Goal: Task Accomplishment & Management: Complete application form

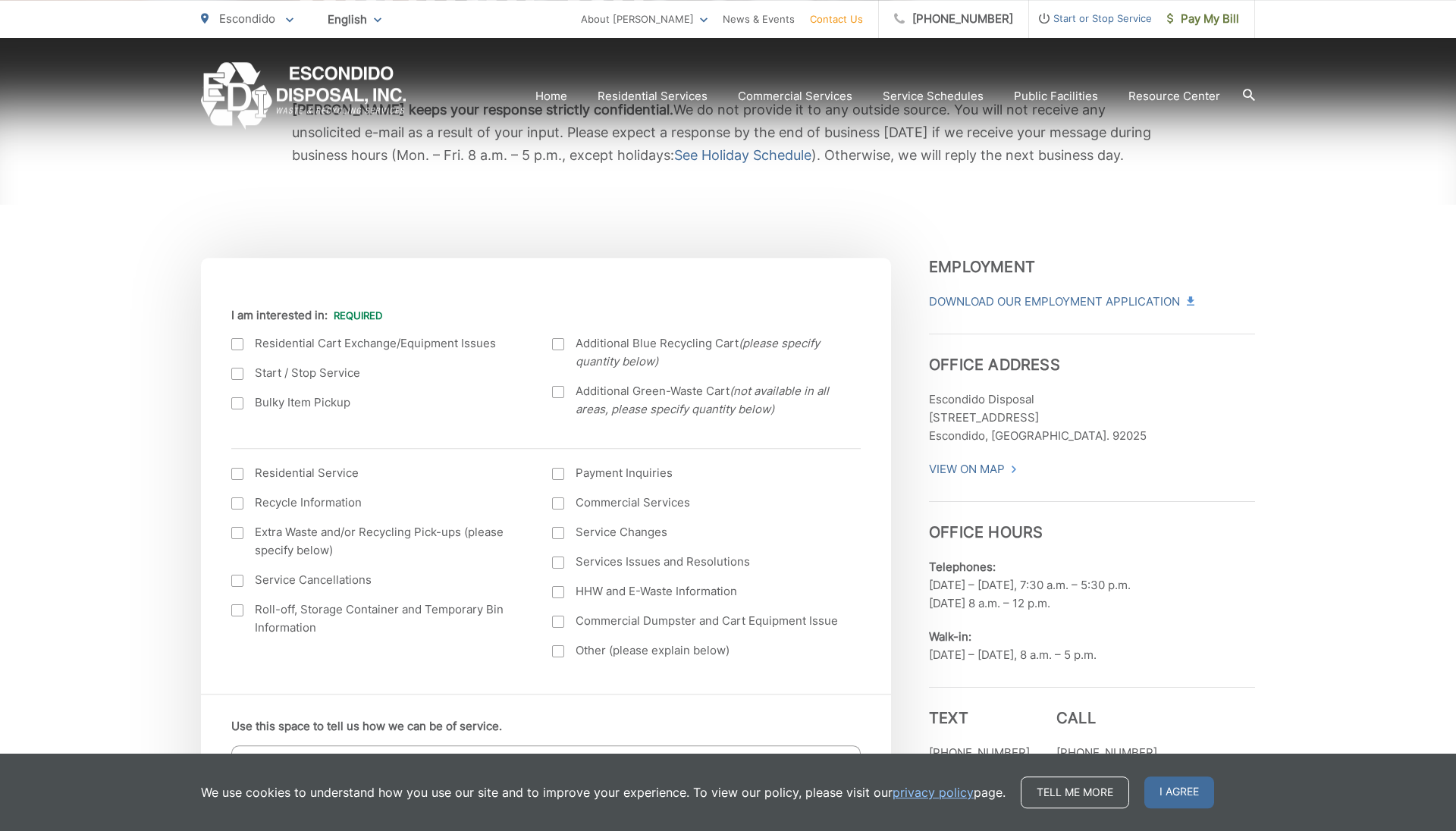
scroll to position [300, 0]
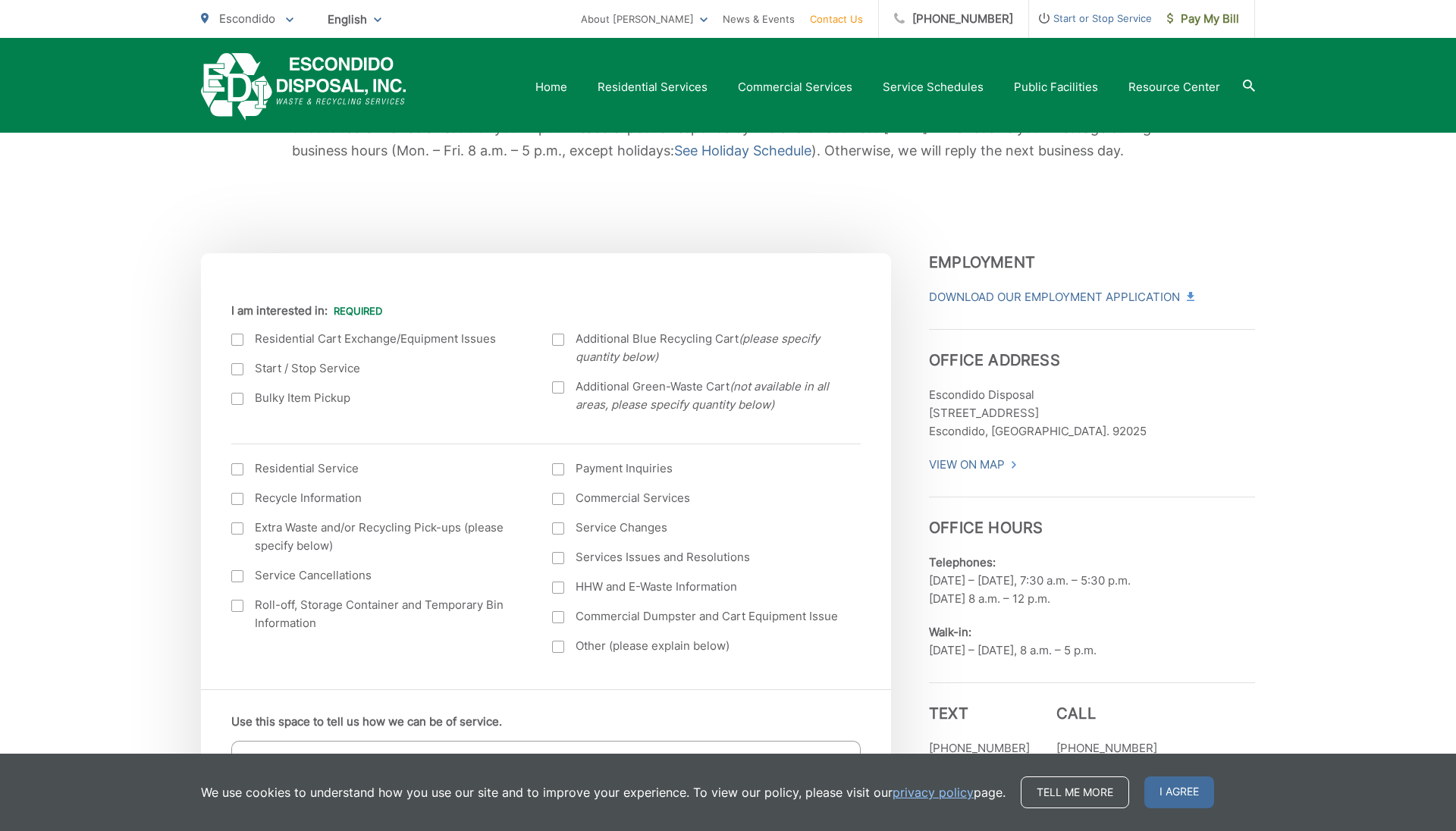
click at [557, 389] on div at bounding box center [558, 387] width 12 height 12
click at [0, 0] on input "Additional Green-Waste Cart (not available in all areas, please specify quantit…" at bounding box center [0, 0] width 0 height 0
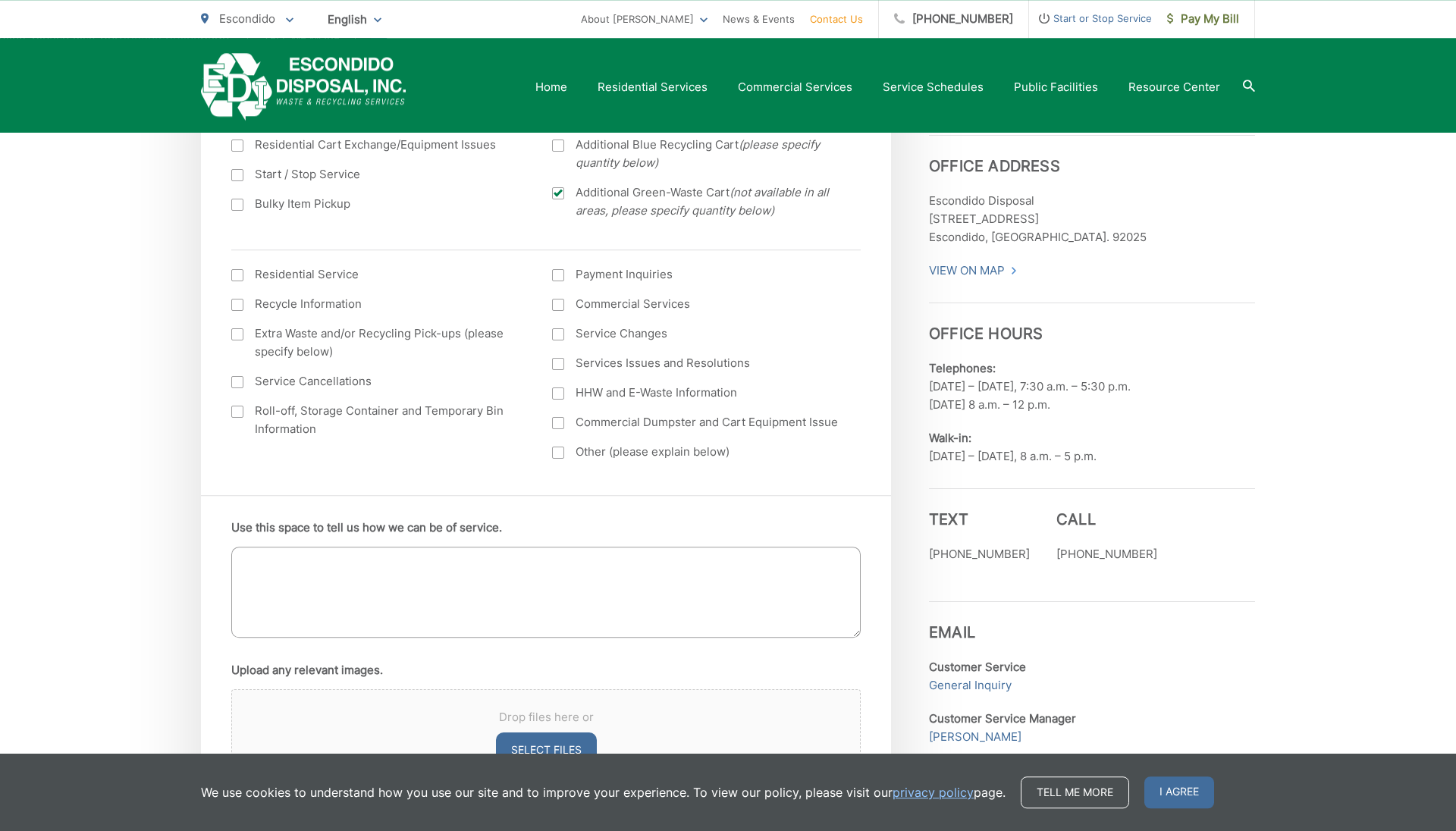
scroll to position [500, 0]
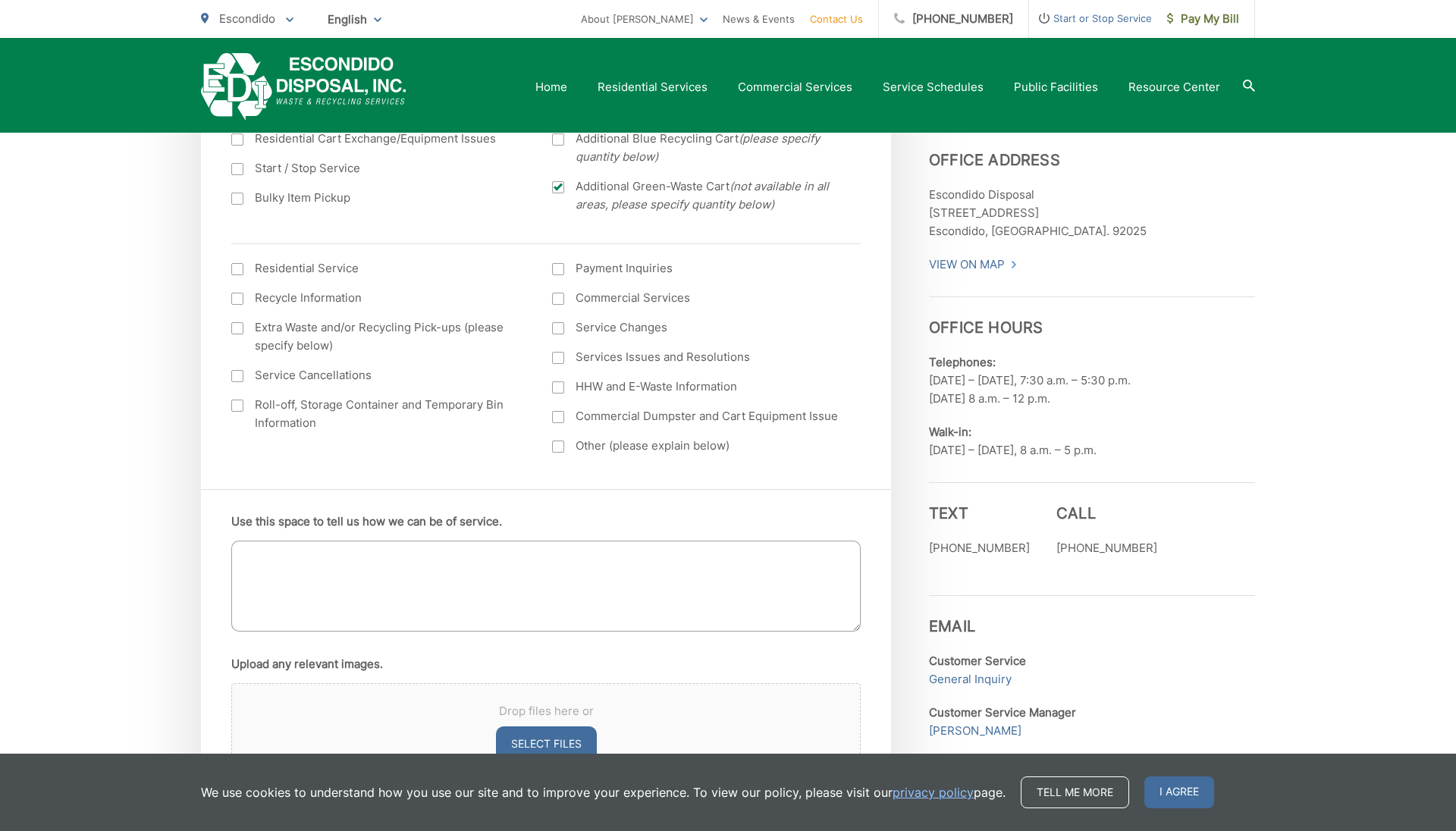
click at [523, 601] on textarea "Use this space to tell us how we can be of service." at bounding box center [546, 585] width 629 height 91
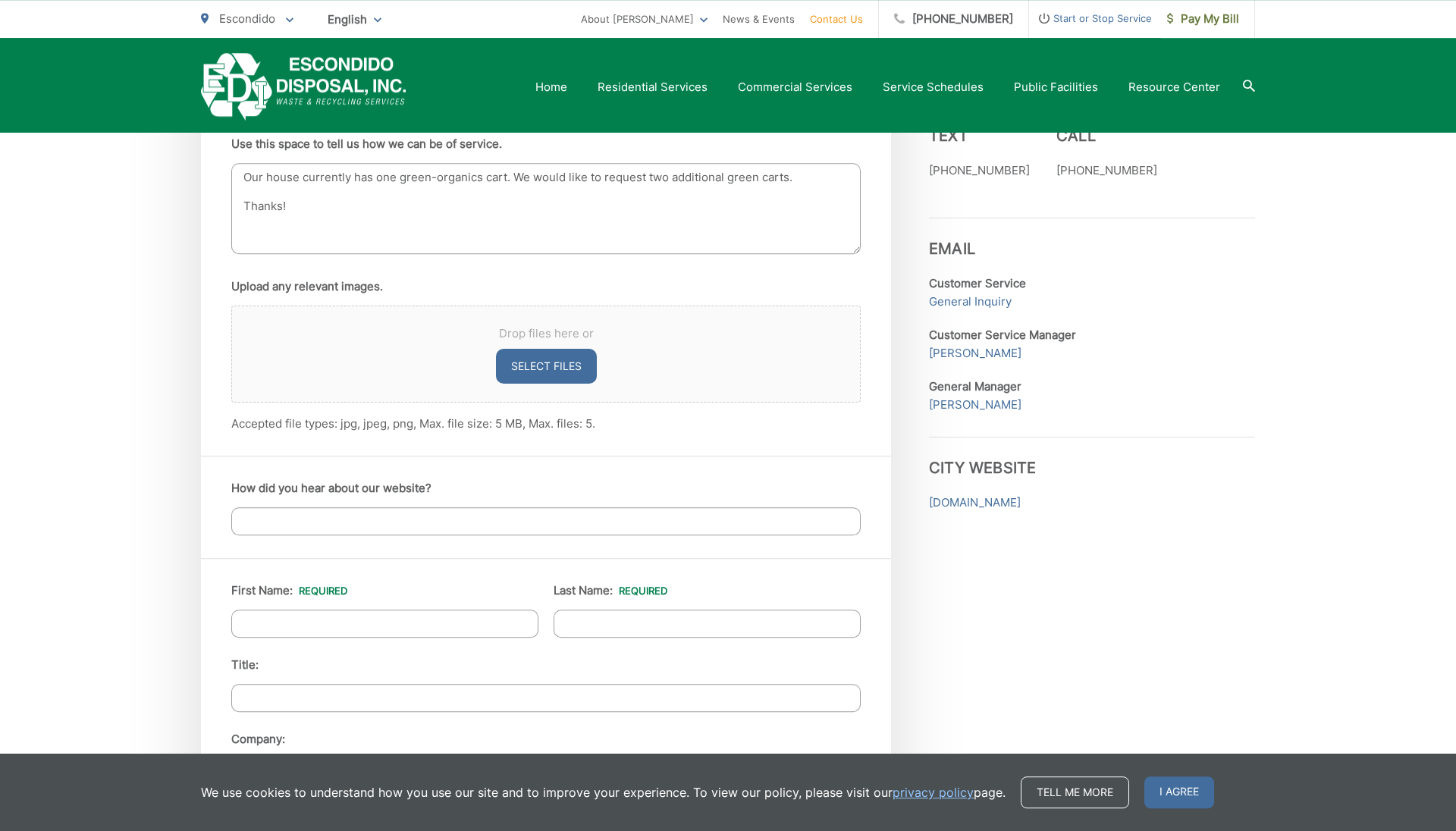
scroll to position [901, 0]
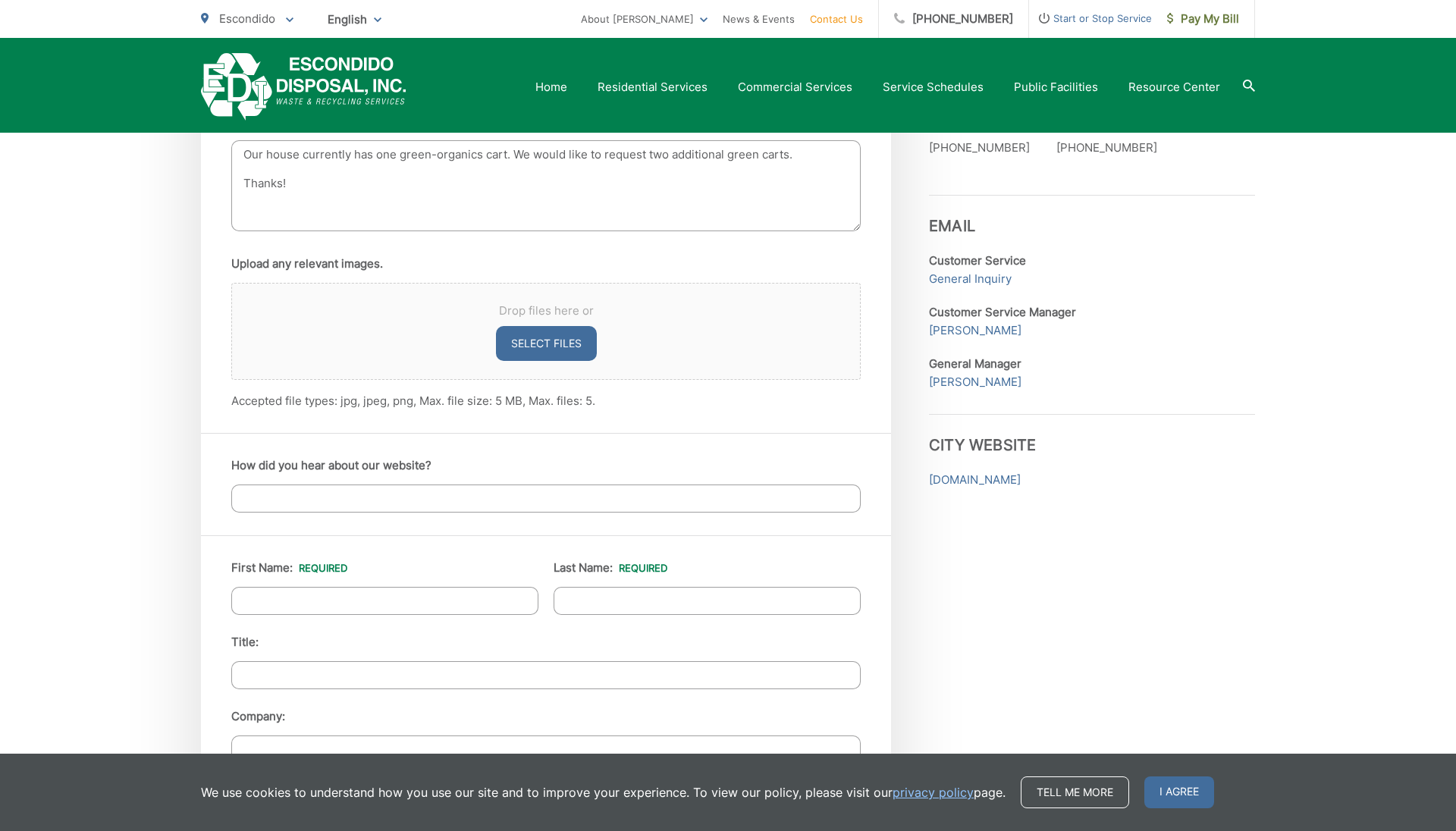
type textarea "Our house currently has one green-organics cart. We would like to request two a…"
click at [368, 500] on input "How did you hear about our website?" at bounding box center [546, 498] width 629 height 28
type input "Family"
type input "Kyle"
type input "Plummer"
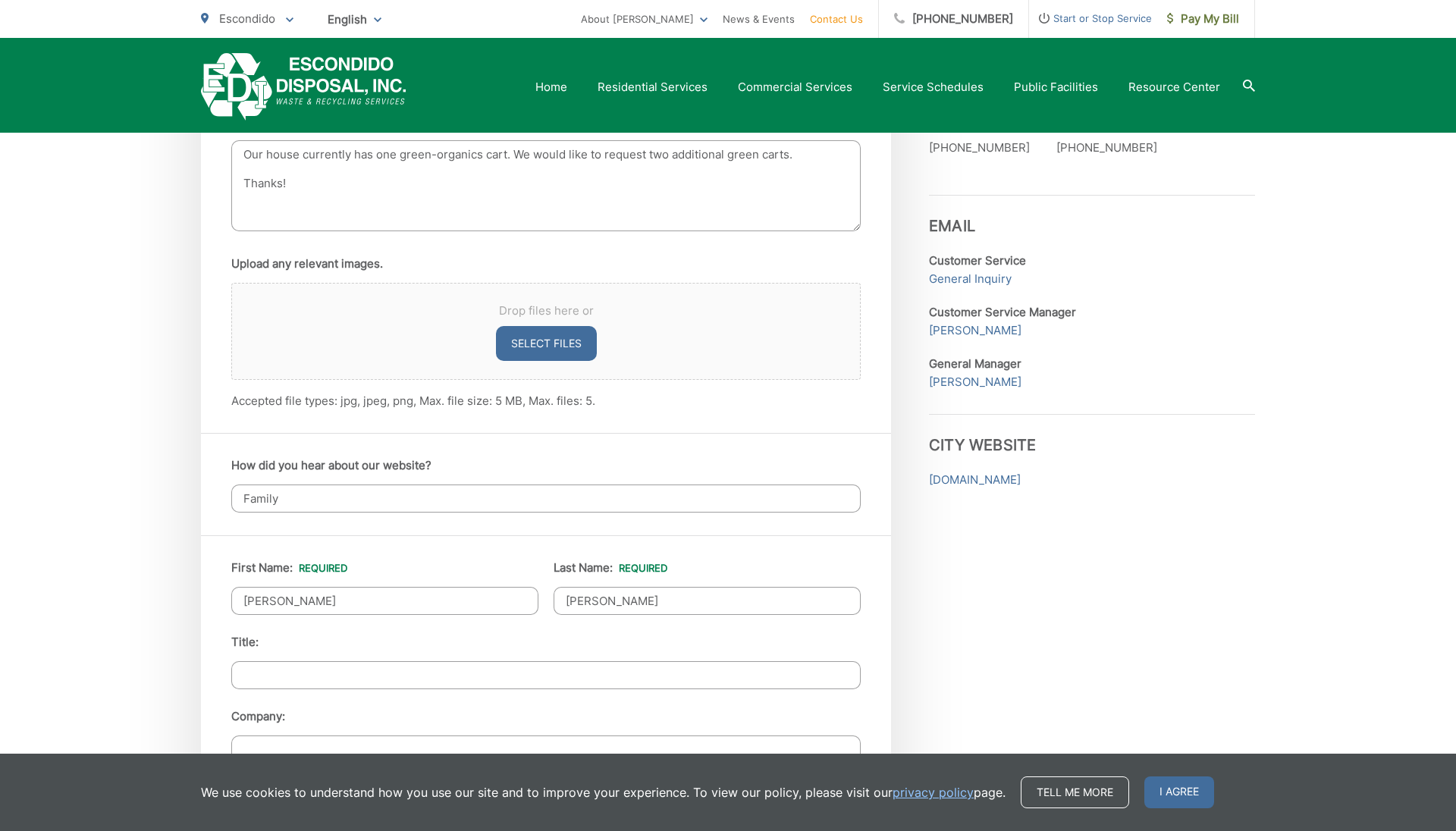
type input "1520 Mills Pl"
type input "Escondido"
type input "92027-1611"
type input "7607054868"
type input "flaremon@gmail.com"
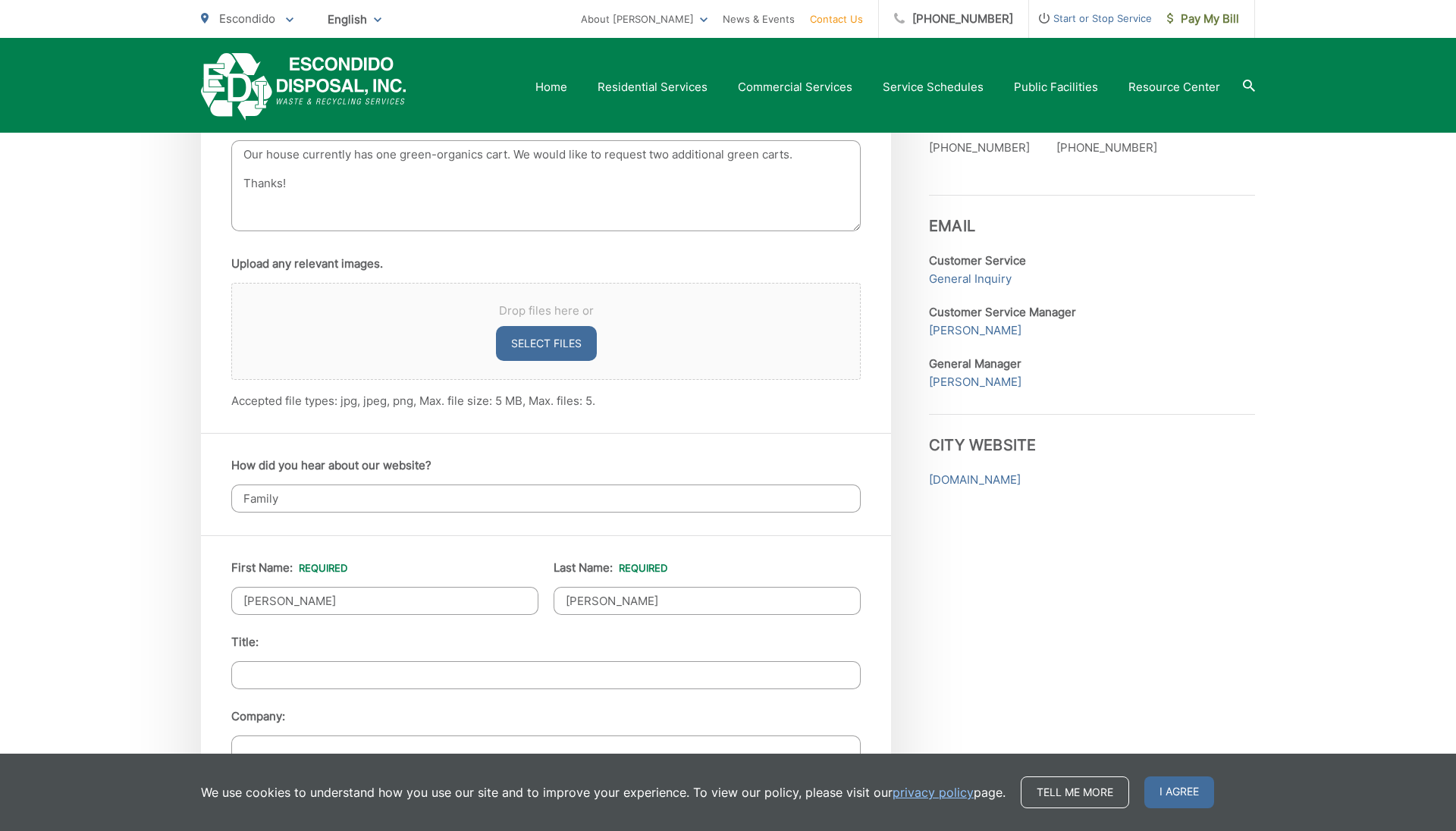
type input "flaremon@gmail.com"
type input "(760) 705-4868"
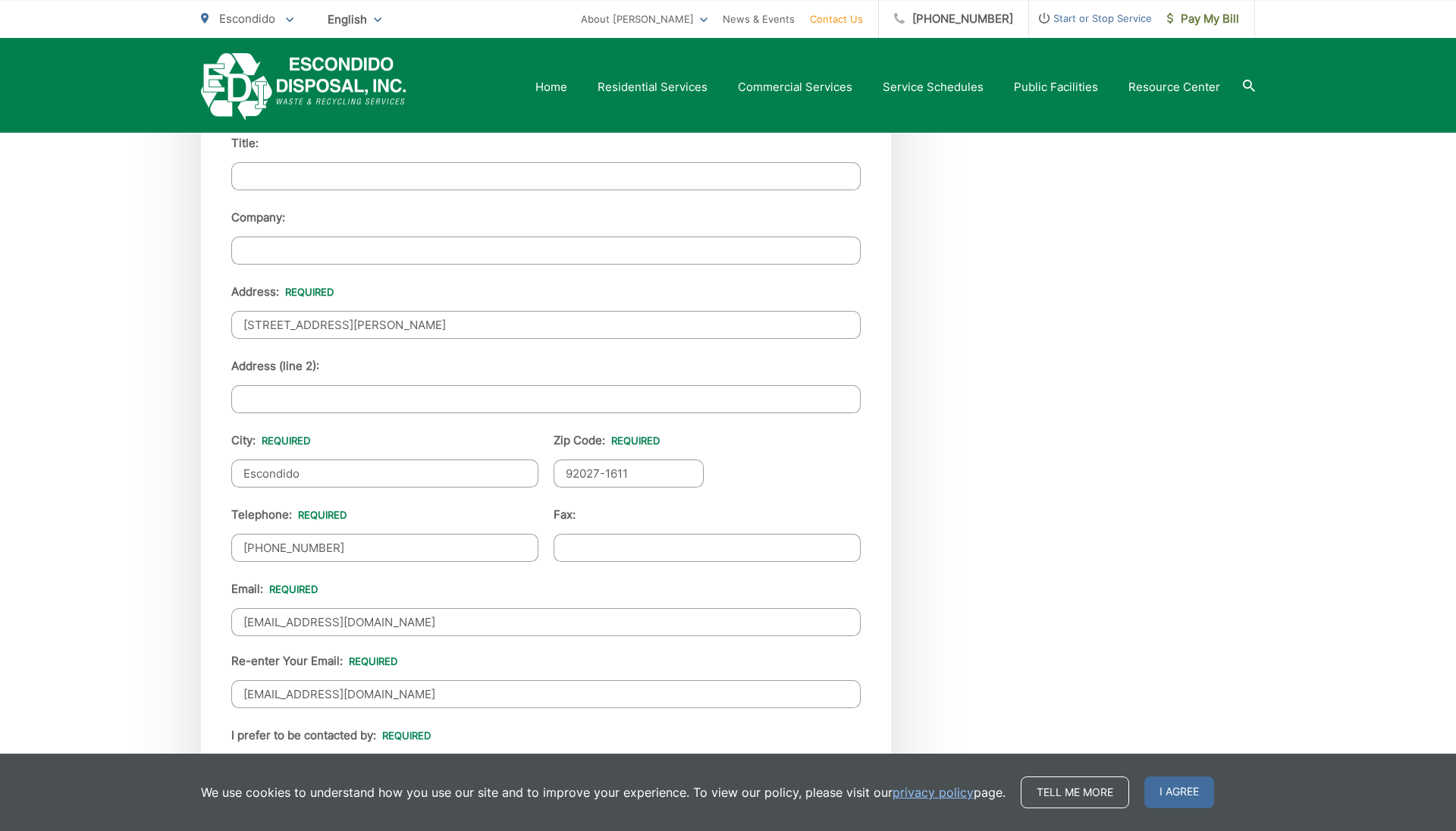
scroll to position [1400, 0]
type input "92027"
type input "(___) ___-____"
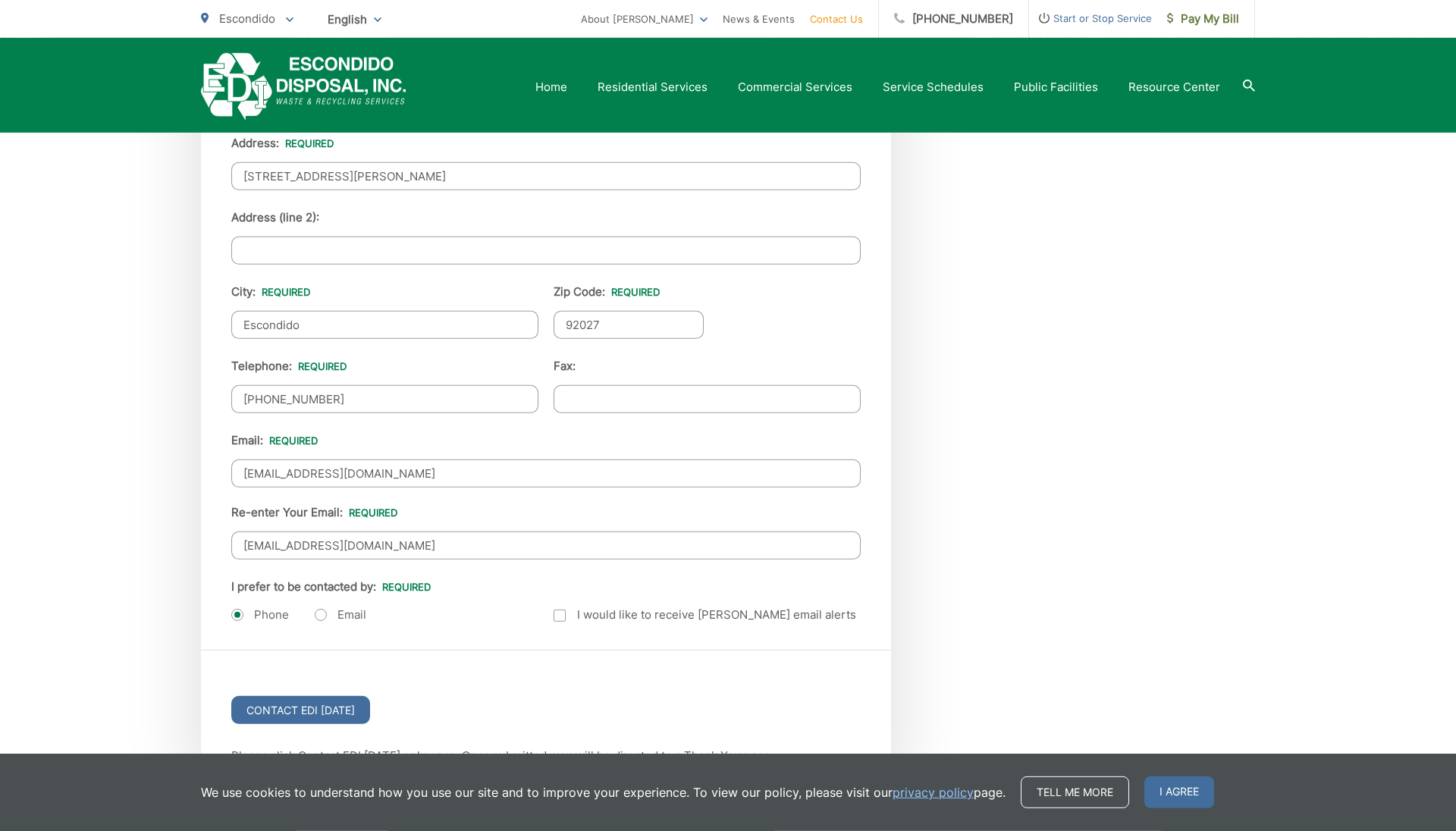
scroll to position [1700, 0]
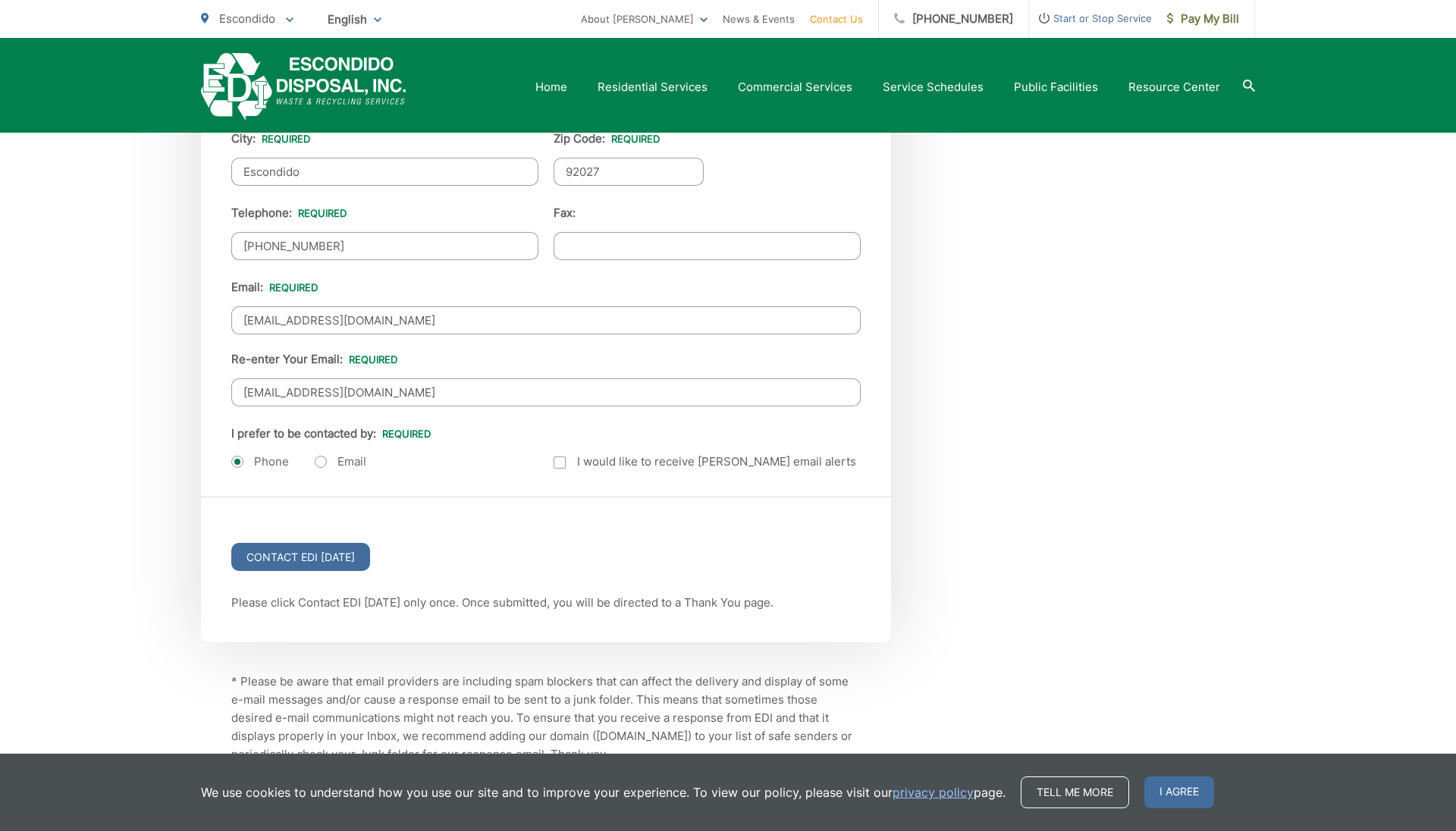
click at [326, 454] on label "Email" at bounding box center [340, 461] width 52 height 15
radio input "true"
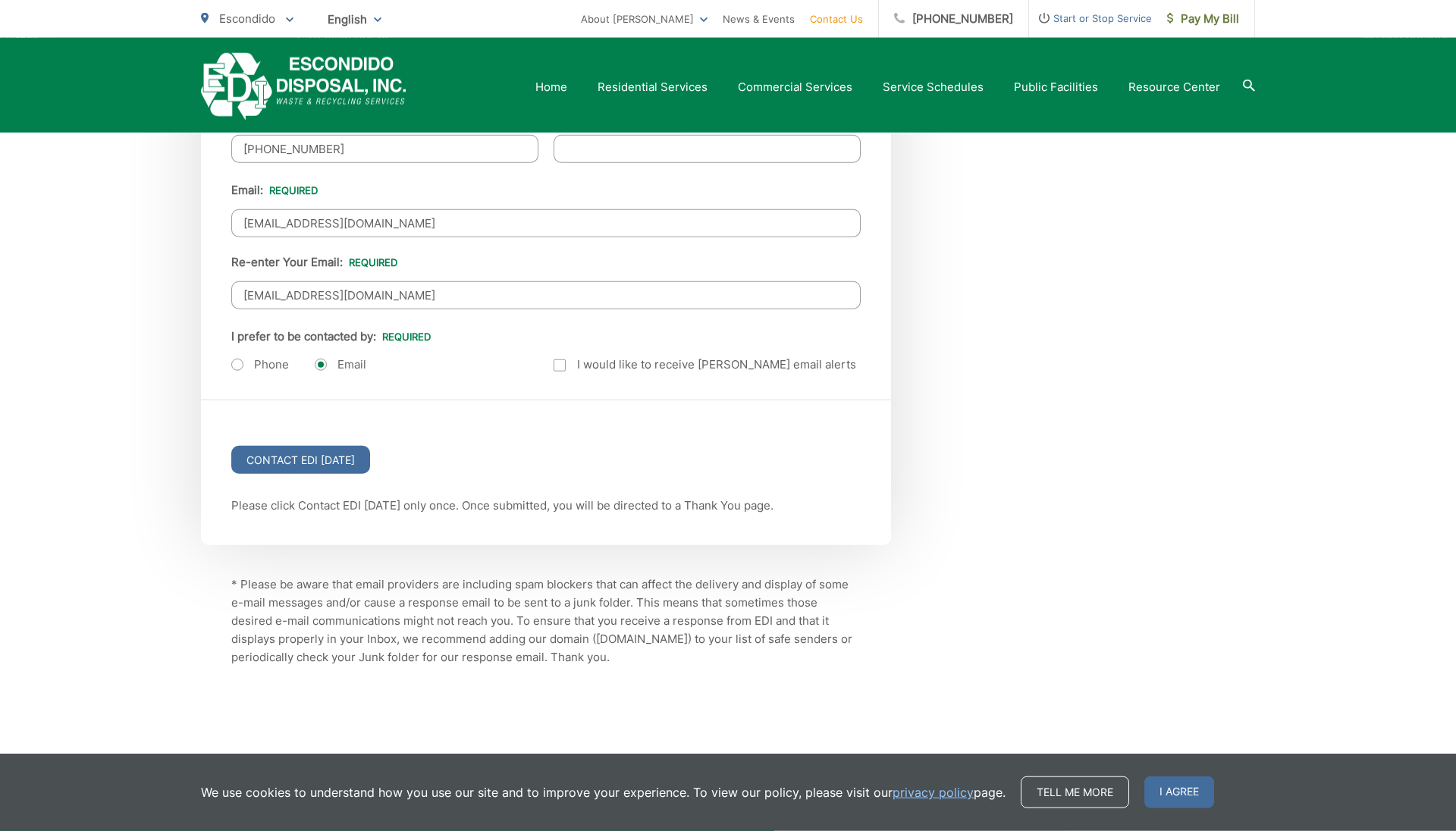
scroll to position [1800, 0]
click at [343, 457] on input "Contact EDI Today" at bounding box center [301, 457] width 139 height 28
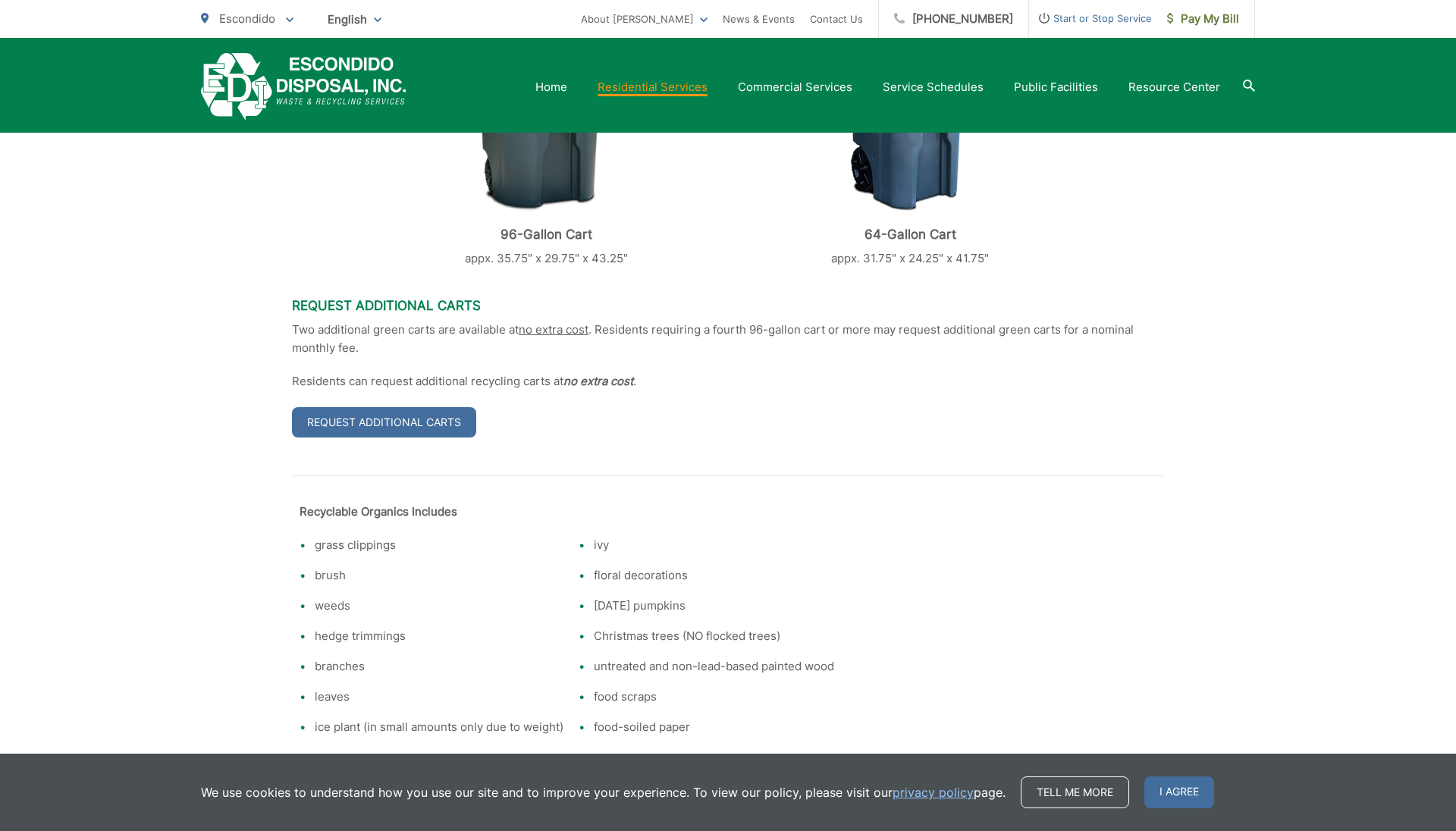
scroll to position [831, 0]
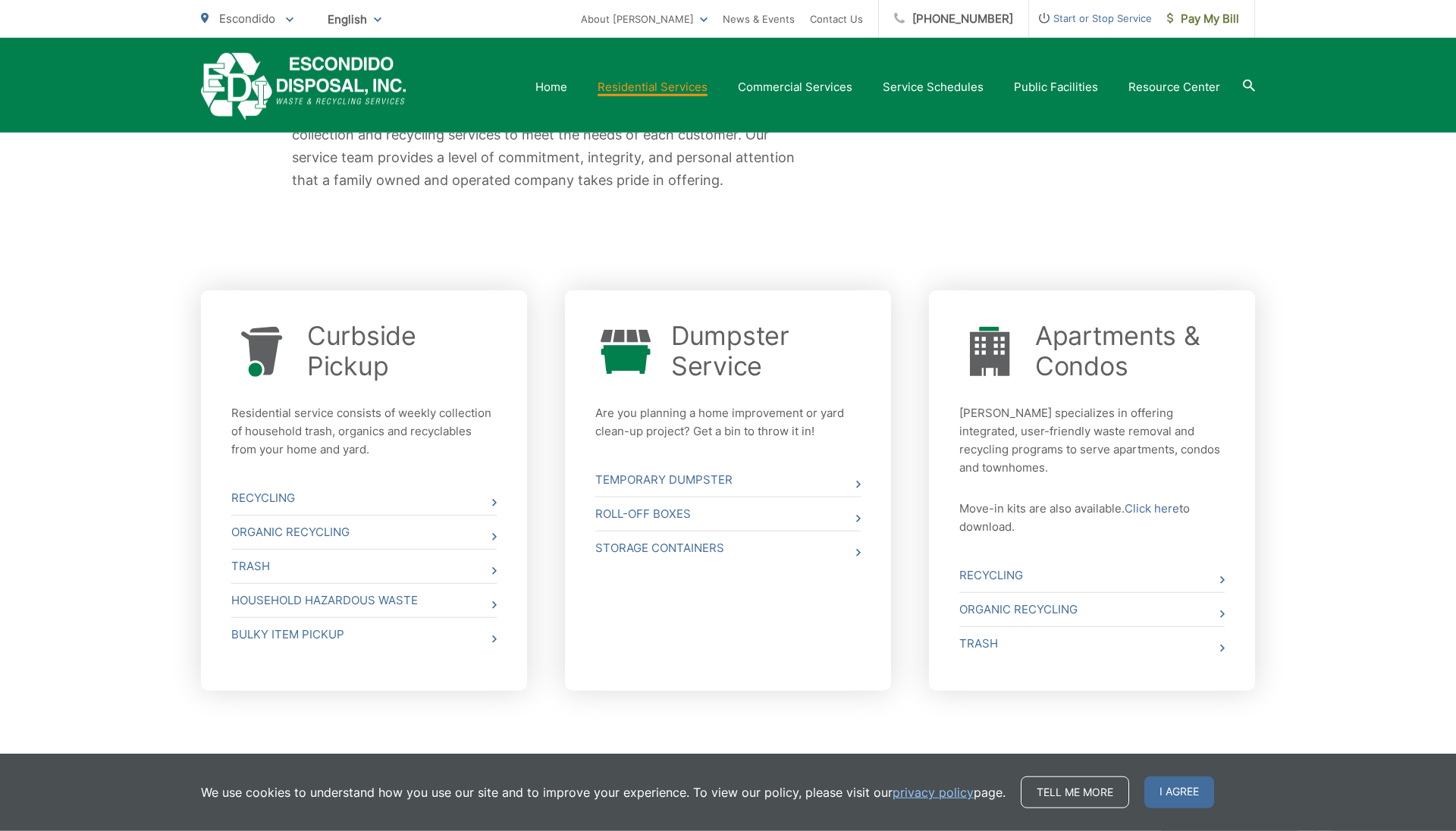
scroll to position [433, 0]
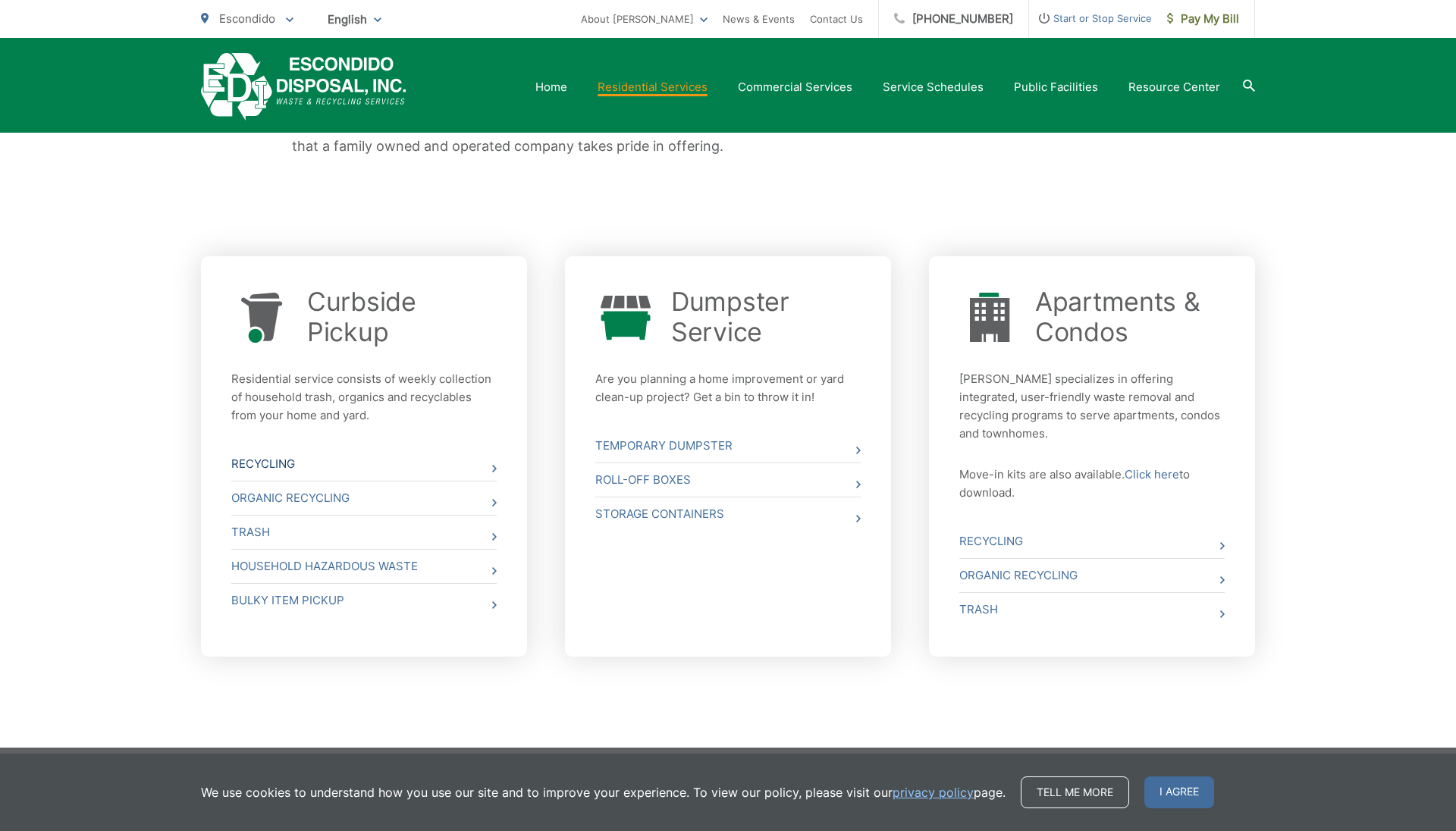
click at [390, 466] on link "Recycling" at bounding box center [364, 464] width 266 height 33
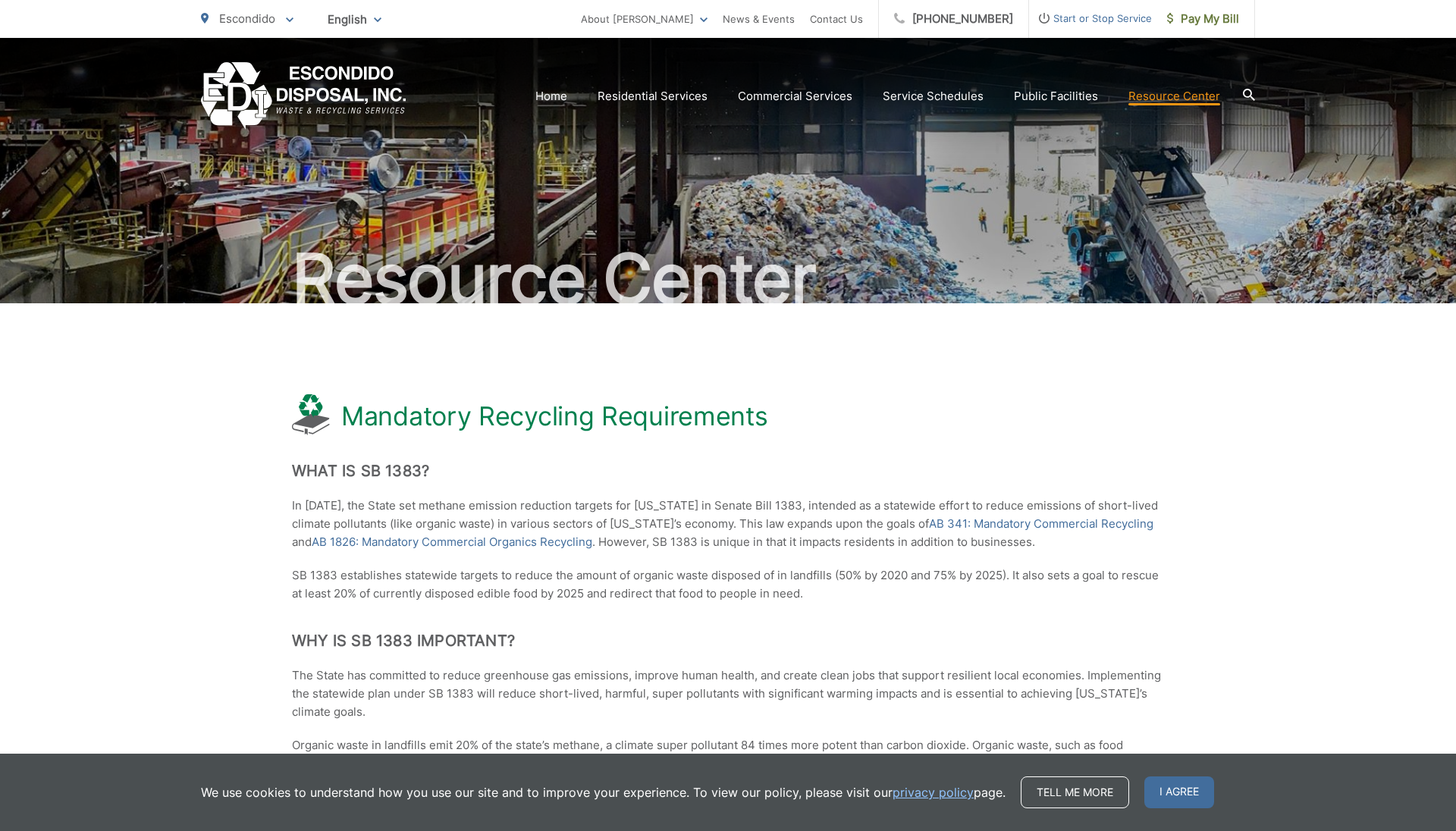
scroll to position [435, 0]
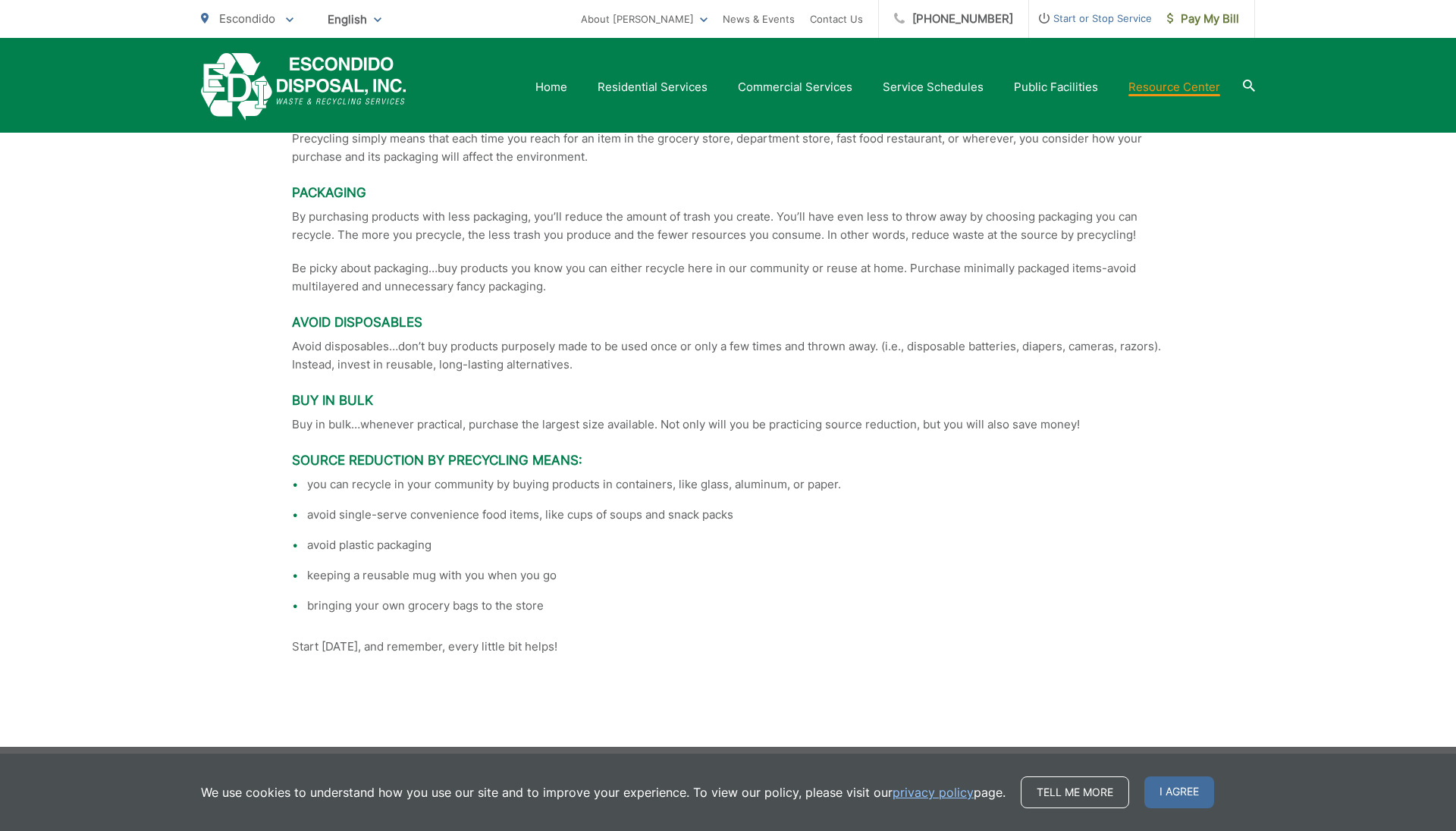
scroll to position [3209, 0]
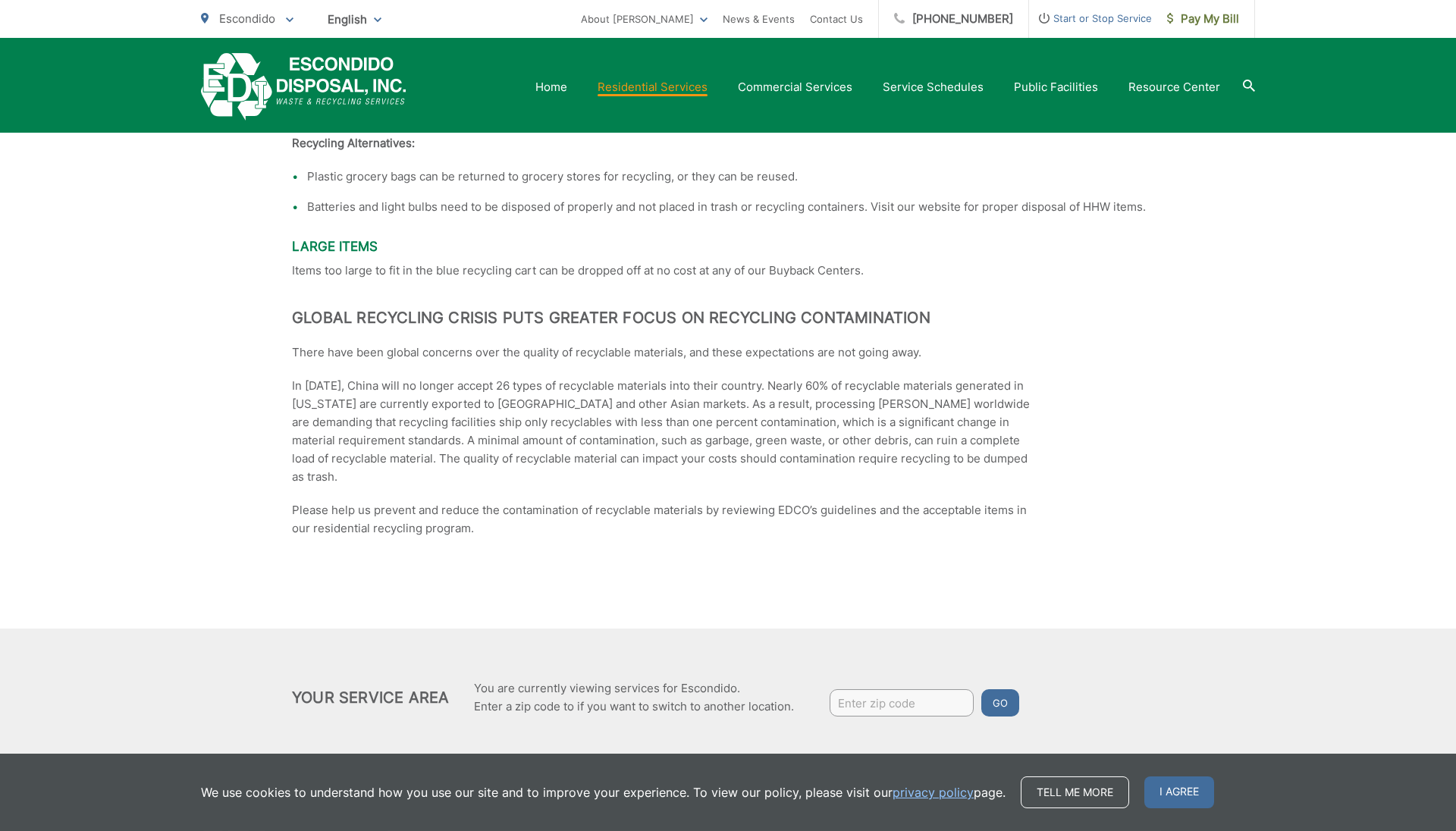
scroll to position [2235, 0]
